Goal: Check status: Check status

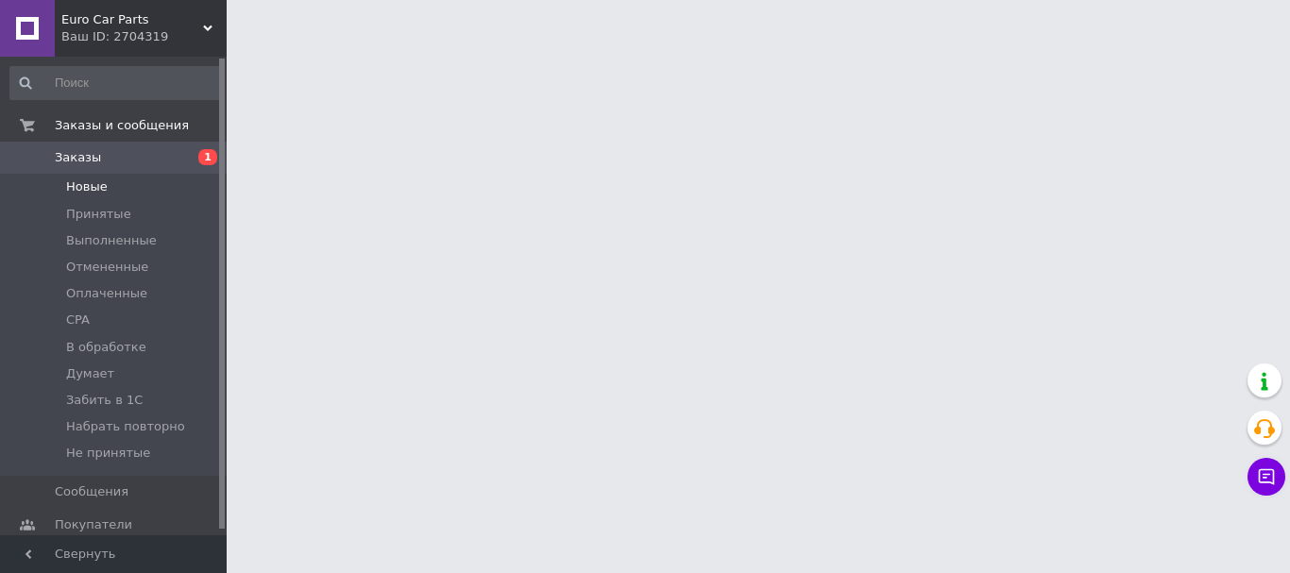
click at [100, 191] on span "Новые" at bounding box center [87, 186] width 42 height 17
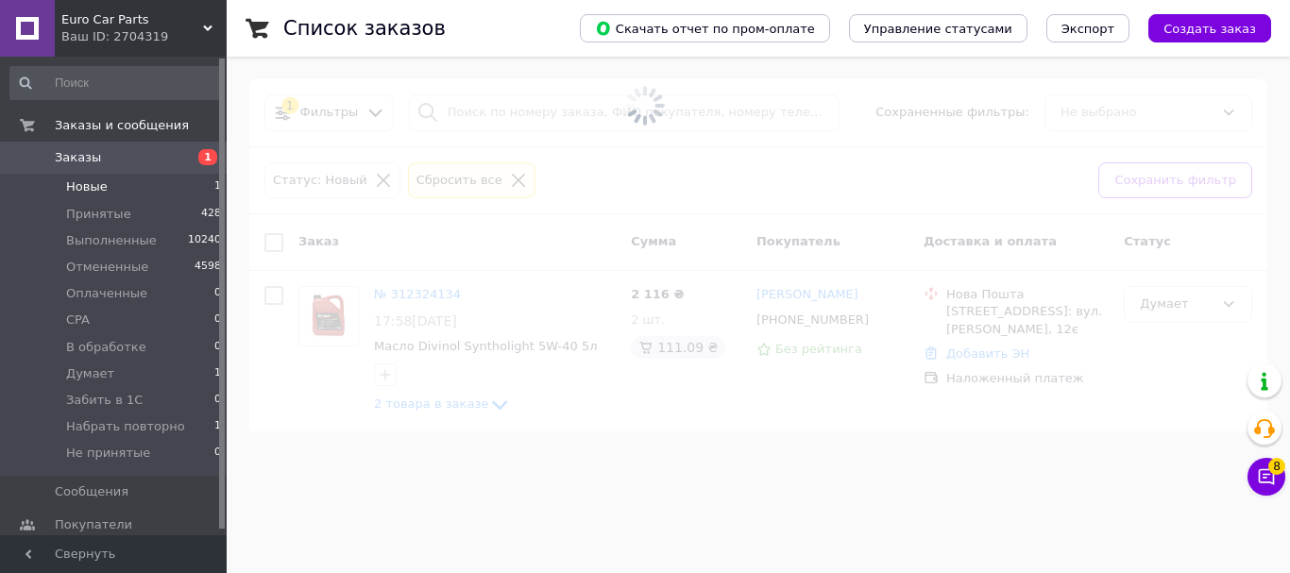
click at [91, 188] on span "Новые" at bounding box center [87, 186] width 42 height 17
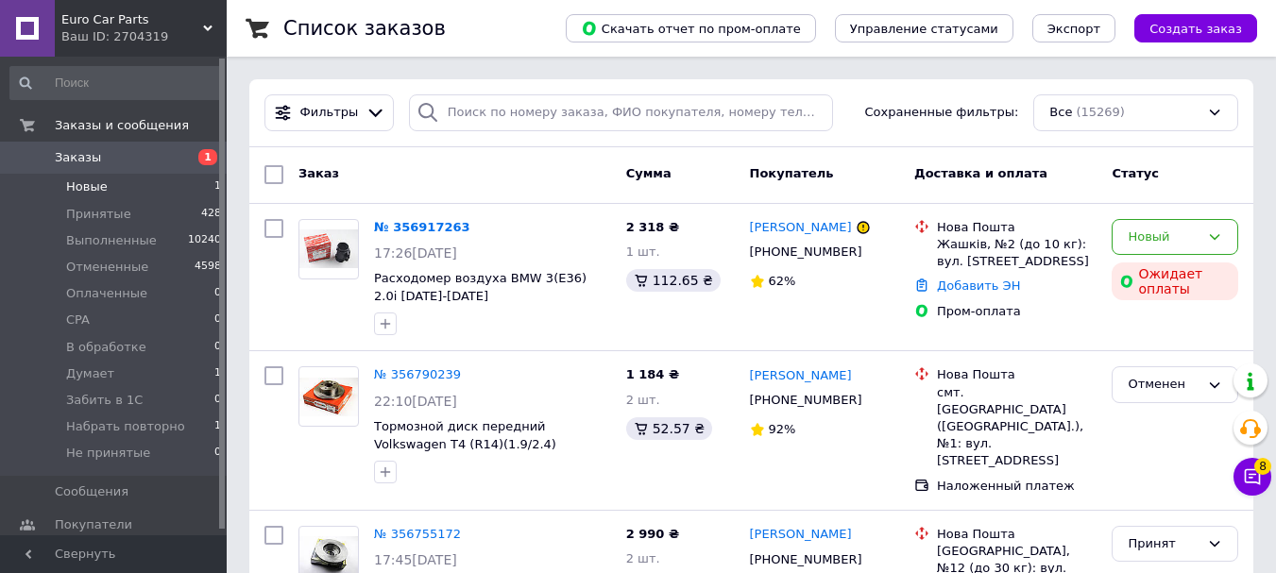
click at [97, 183] on span "Новые" at bounding box center [87, 186] width 42 height 17
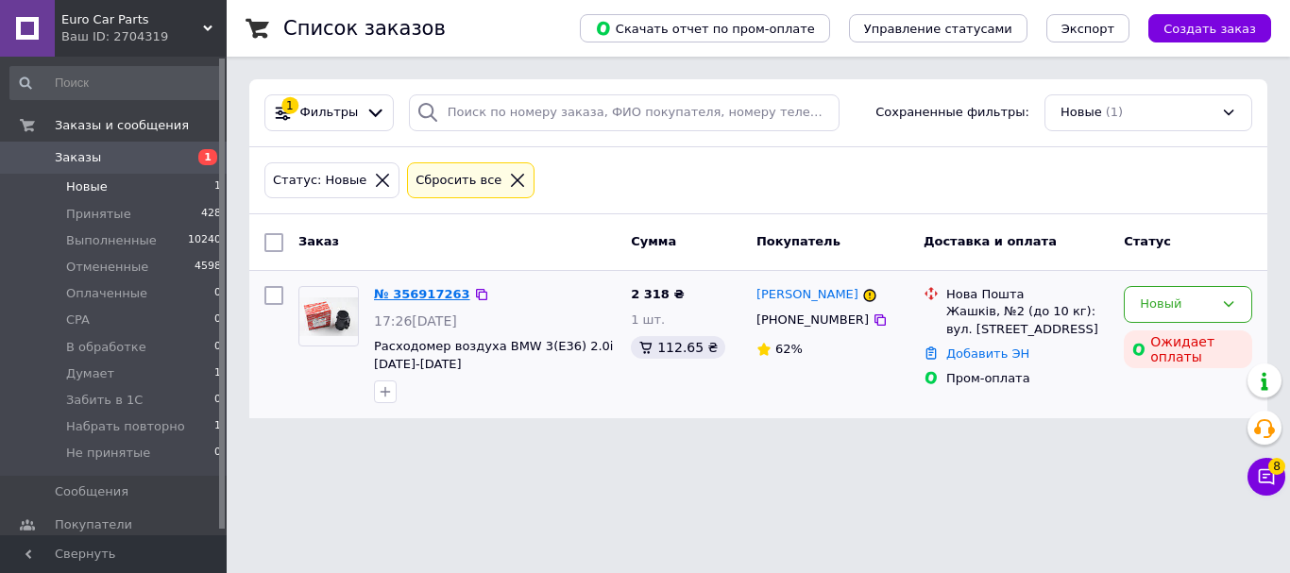
click at [418, 300] on link "№ 356917263" at bounding box center [422, 294] width 96 height 14
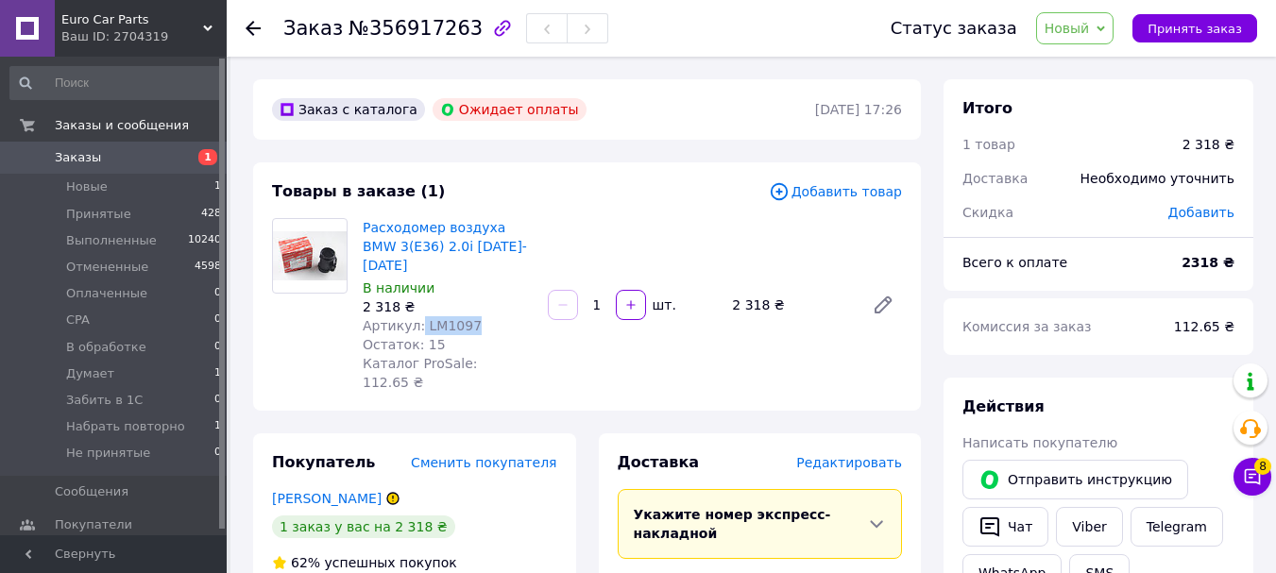
drag, startPoint x: 473, startPoint y: 305, endPoint x: 416, endPoint y: 308, distance: 56.7
click at [416, 316] on div "Артикул: LM1097" at bounding box center [448, 325] width 170 height 19
copy span "LM1097"
